Goal: Transaction & Acquisition: Download file/media

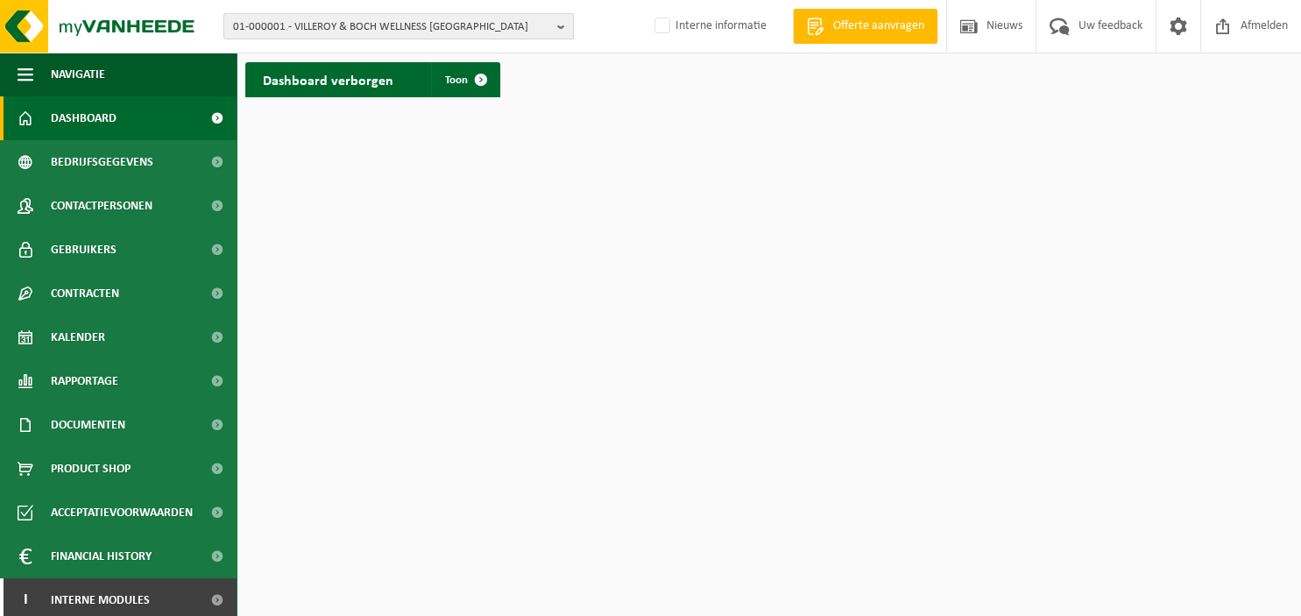
click at [562, 25] on b "button" at bounding box center [565, 26] width 16 height 25
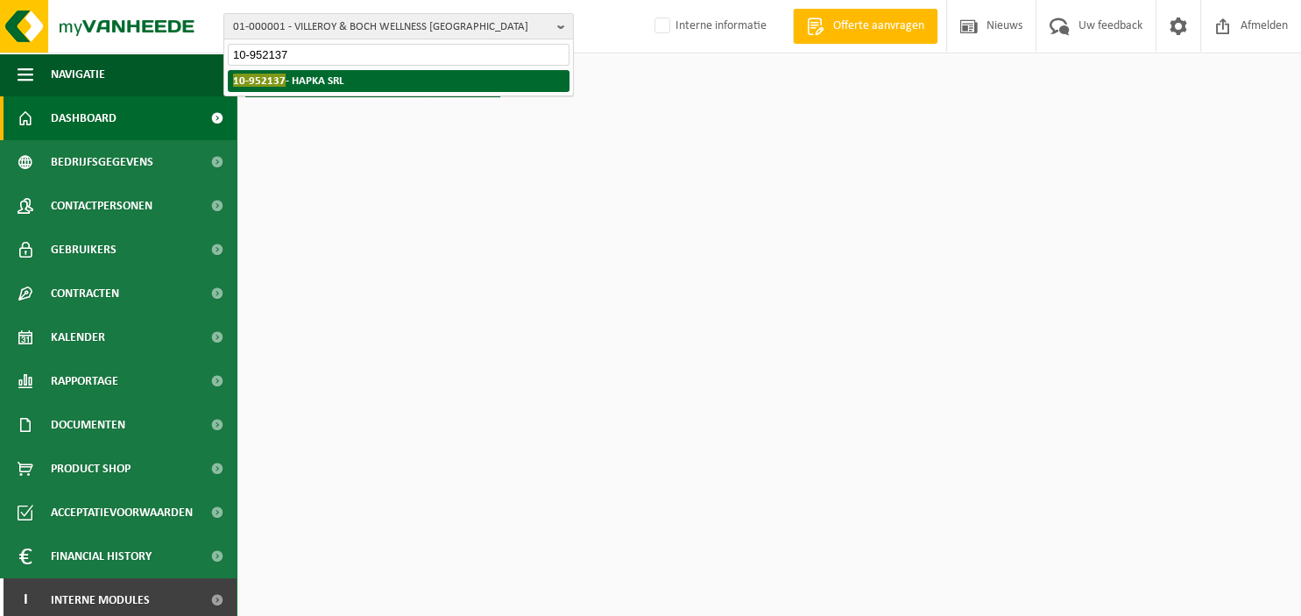
type input "10-952137"
click at [408, 77] on li "10-952137 - HAPKA SRL" at bounding box center [399, 81] width 342 height 22
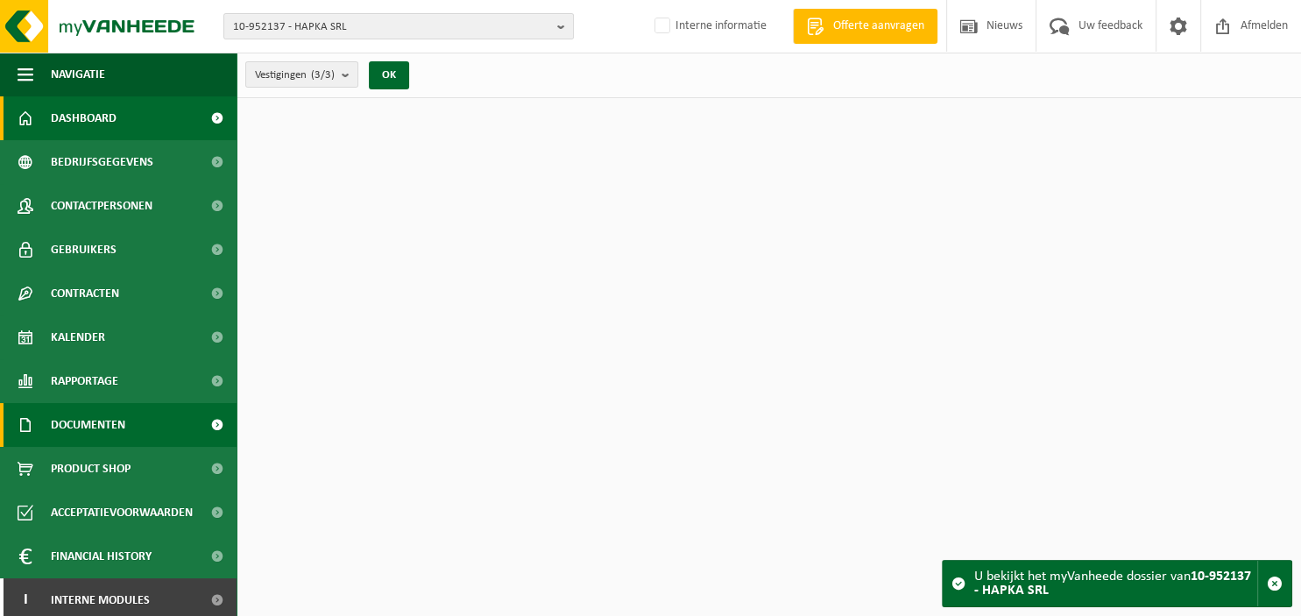
click at [106, 429] on span "Documenten" at bounding box center [88, 425] width 74 height 44
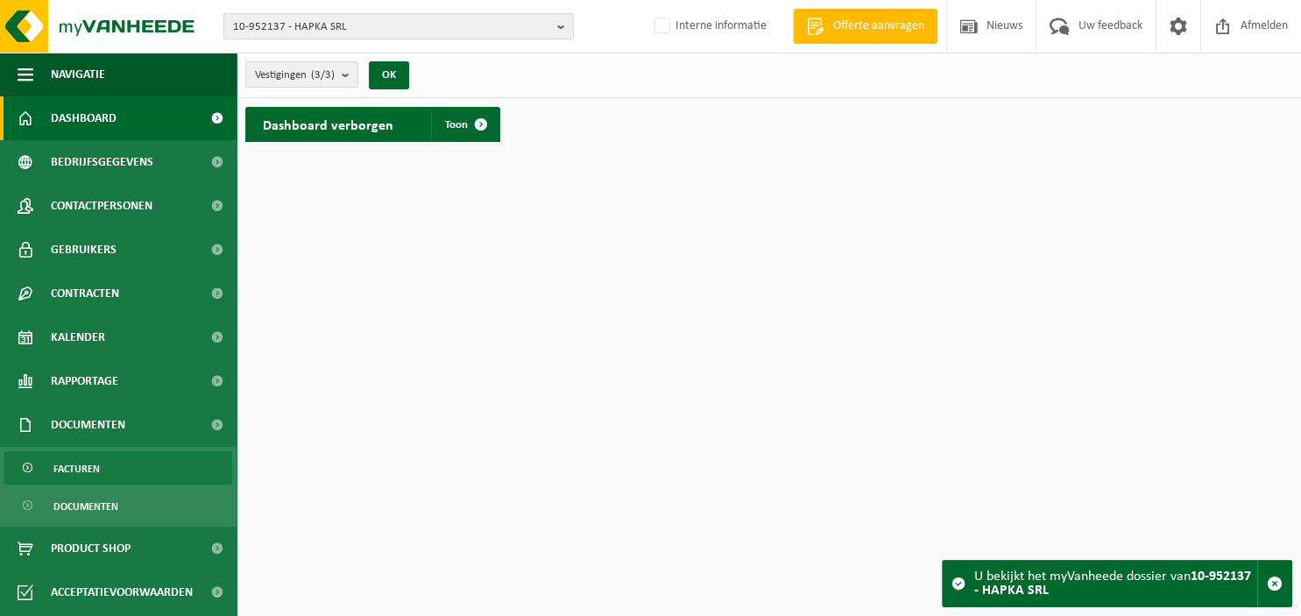
click at [103, 464] on link "Facturen" at bounding box center [118, 467] width 228 height 33
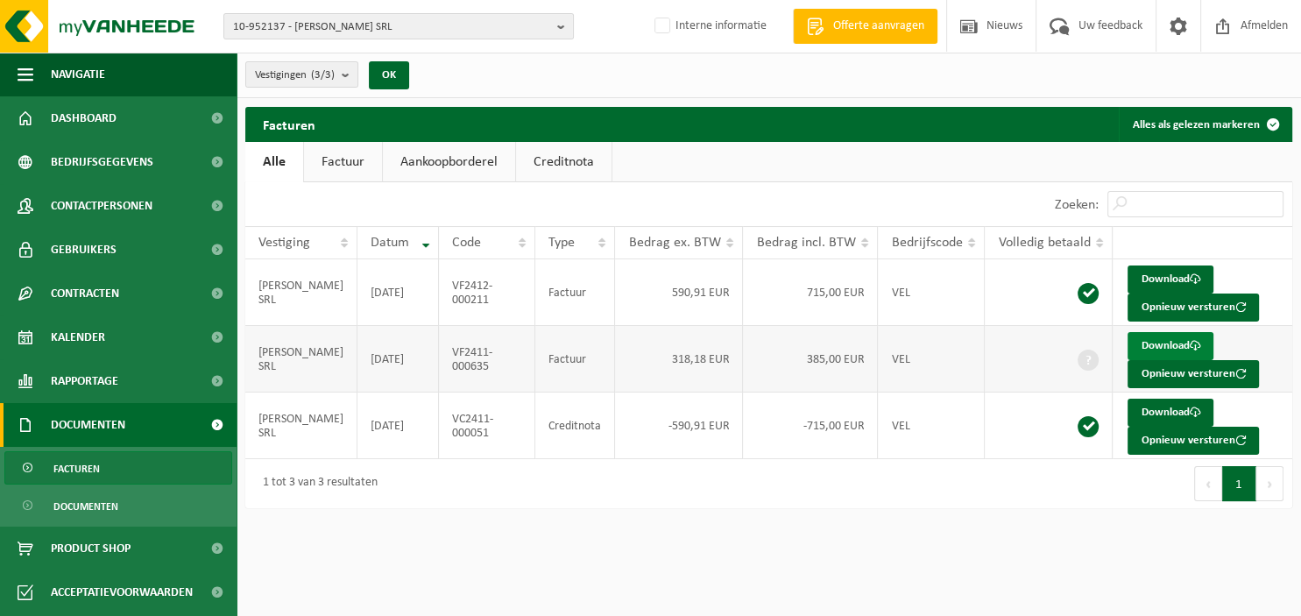
click at [1144, 341] on link "Download" at bounding box center [1171, 346] width 86 height 28
